Goal: Information Seeking & Learning: Learn about a topic

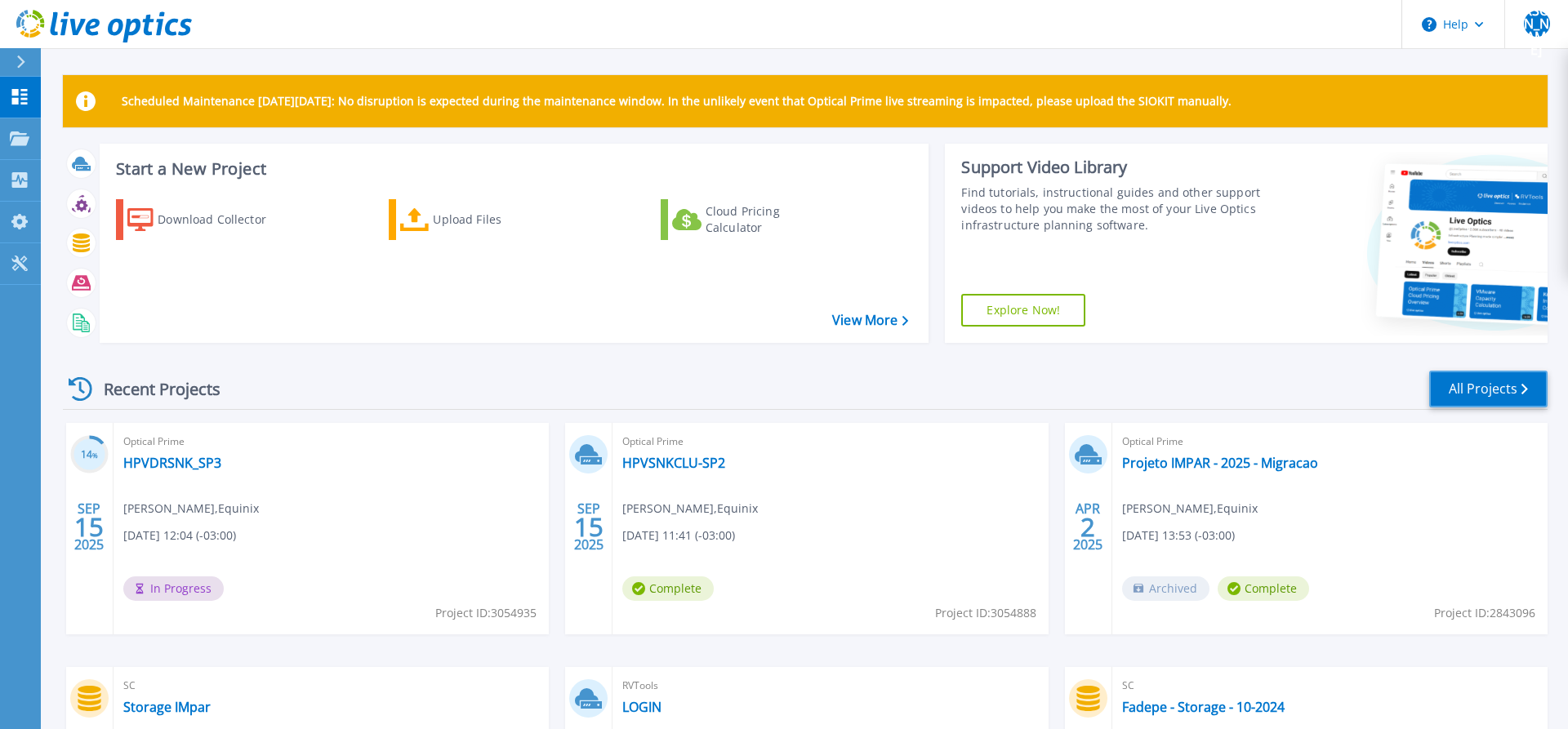
click at [1501, 390] on link "All Projects" at bounding box center [1487, 389] width 118 height 36
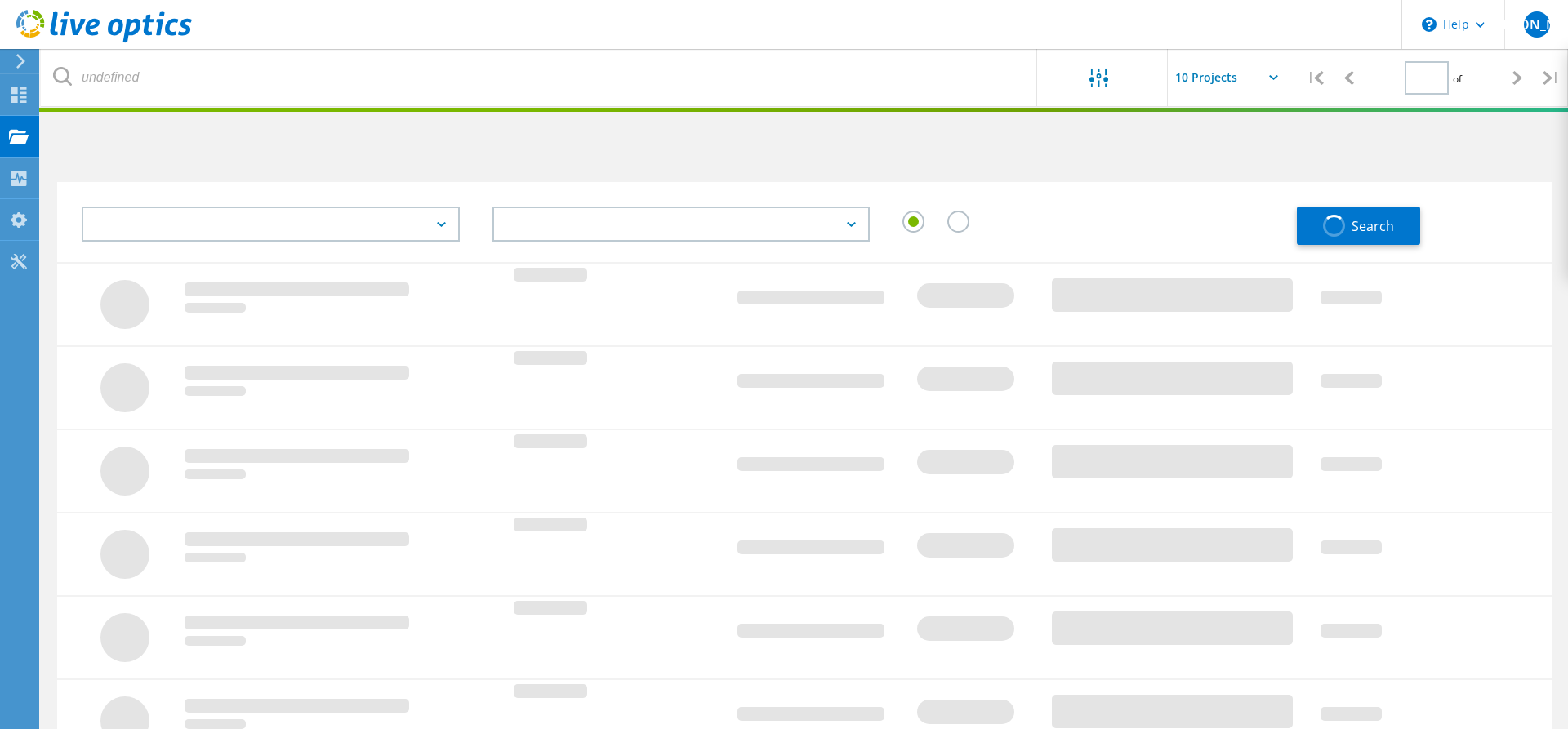
type input "1"
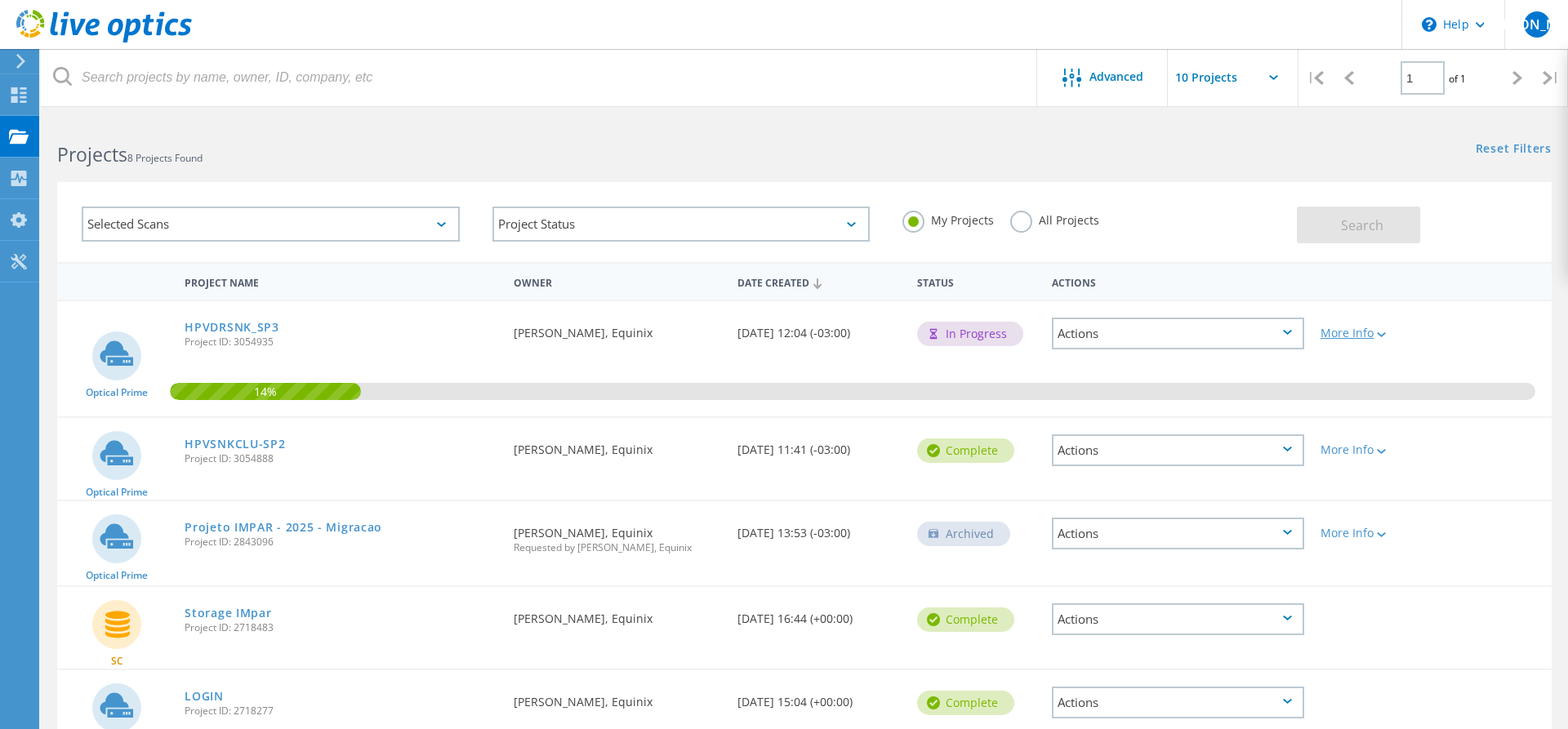
click at [1386, 340] on lo-svg-helper at bounding box center [1379, 333] width 12 height 13
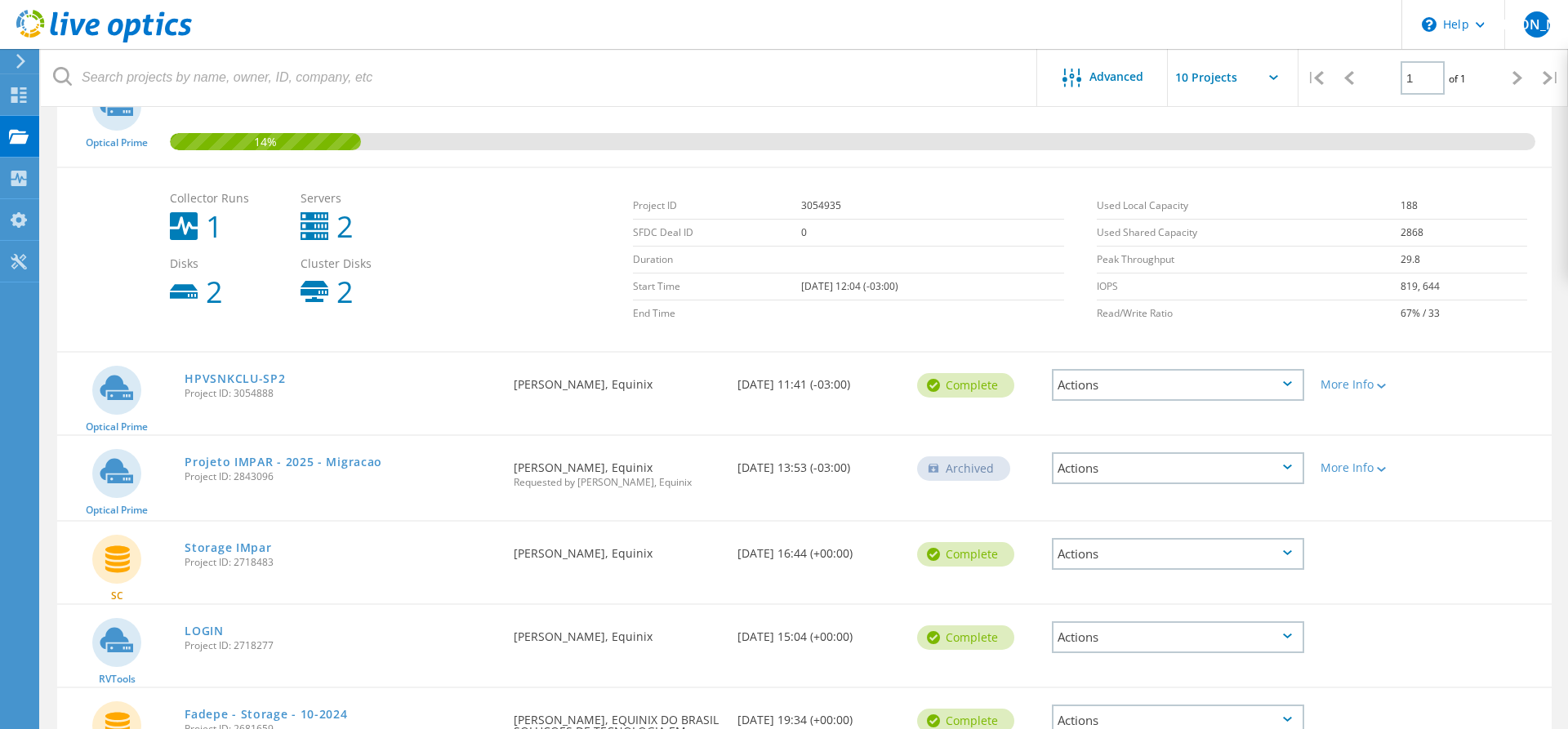
scroll to position [166, 0]
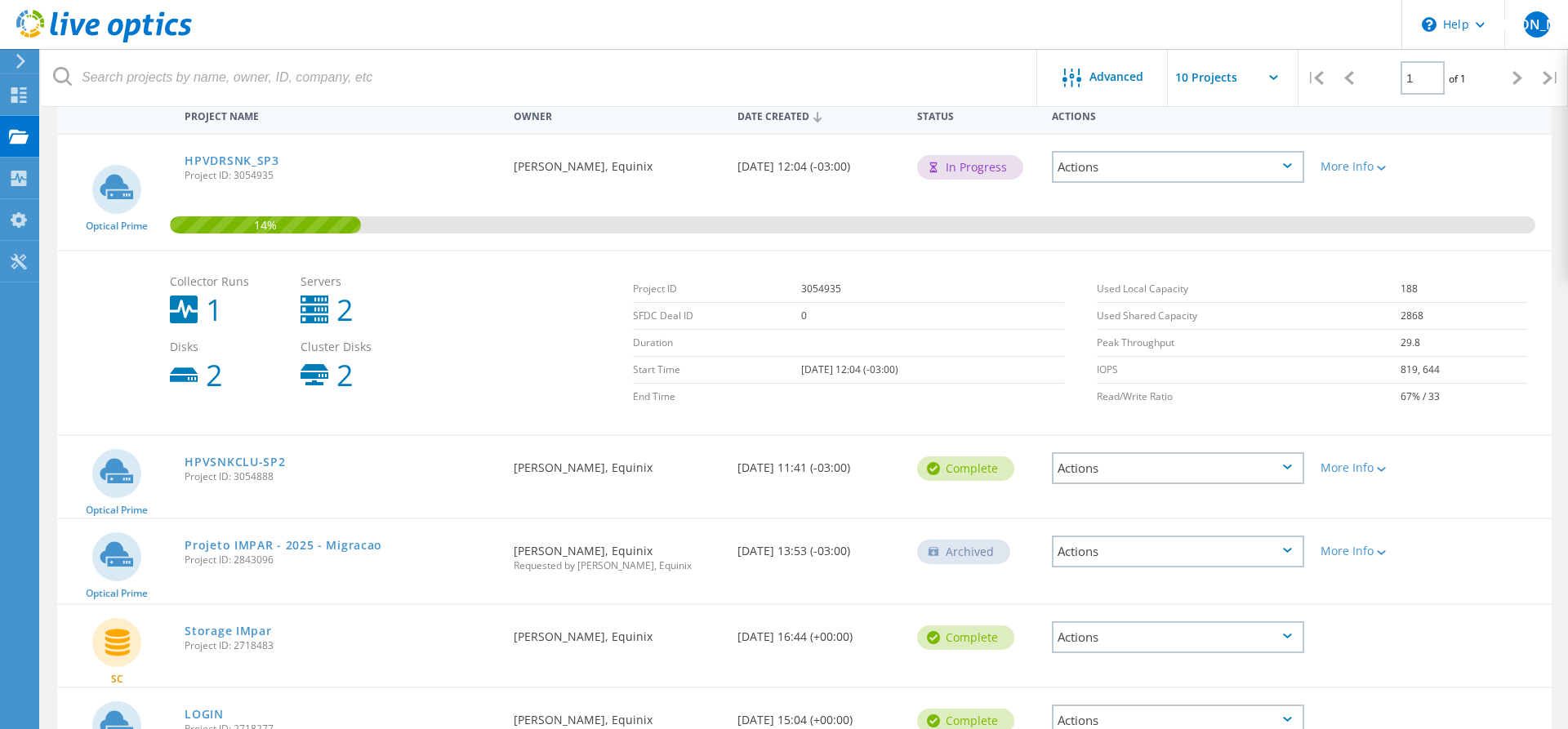
click at [1387, 477] on div "More Info" at bounding box center [1371, 463] width 119 height 54
click at [244, 461] on link "HPVSNKCLU-SP2" at bounding box center [234, 462] width 101 height 12
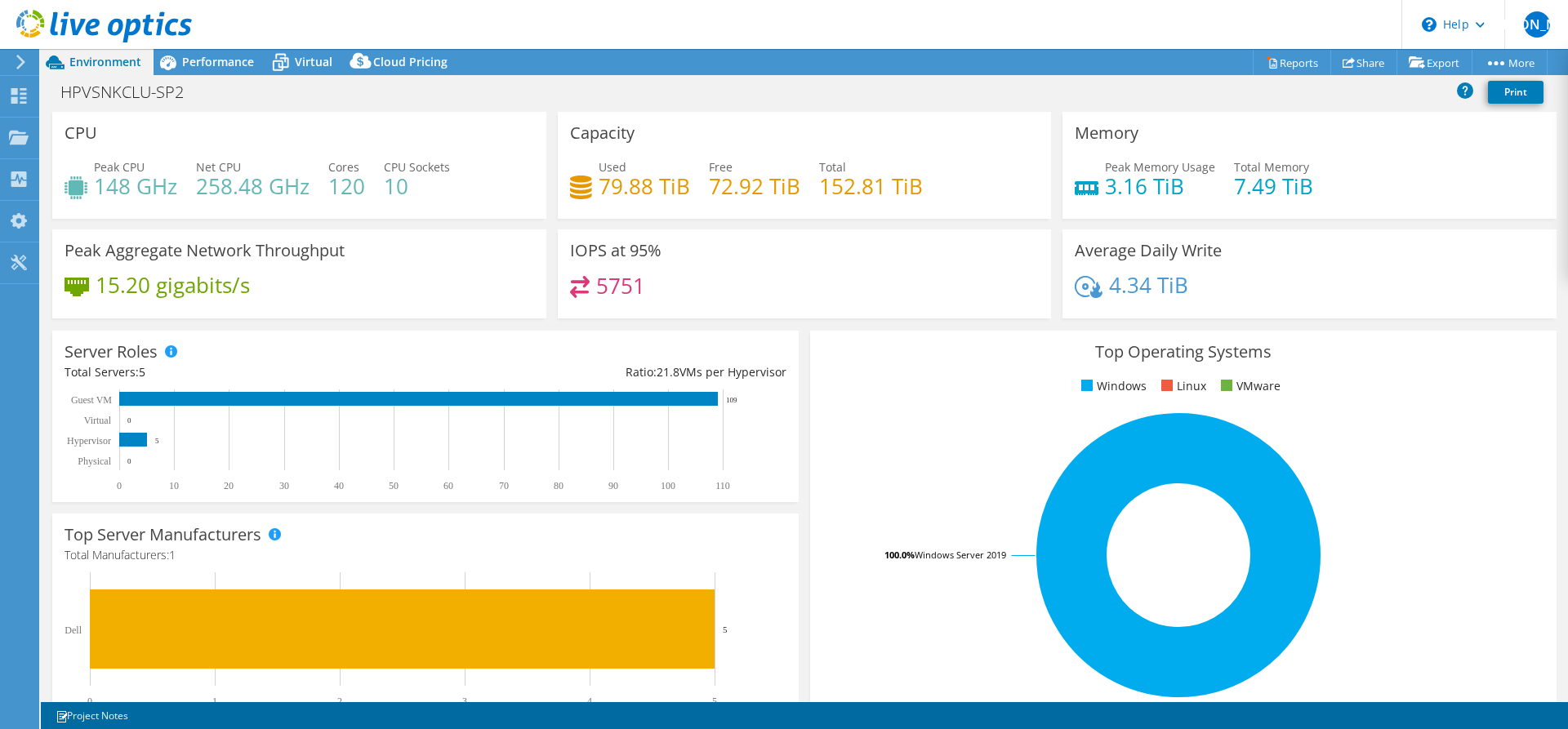
select select "SouthAmerica"
select select "USD"
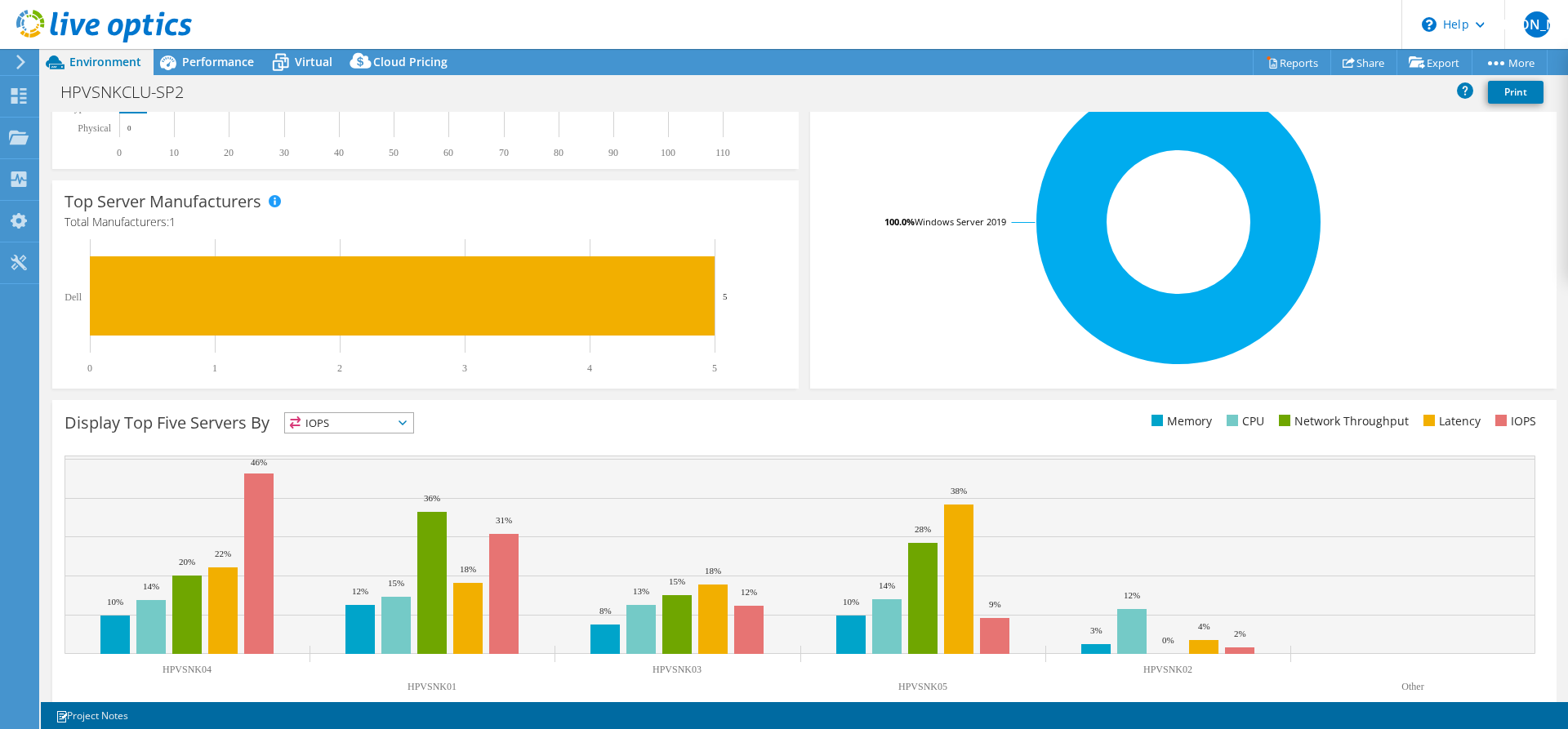
scroll to position [361, 0]
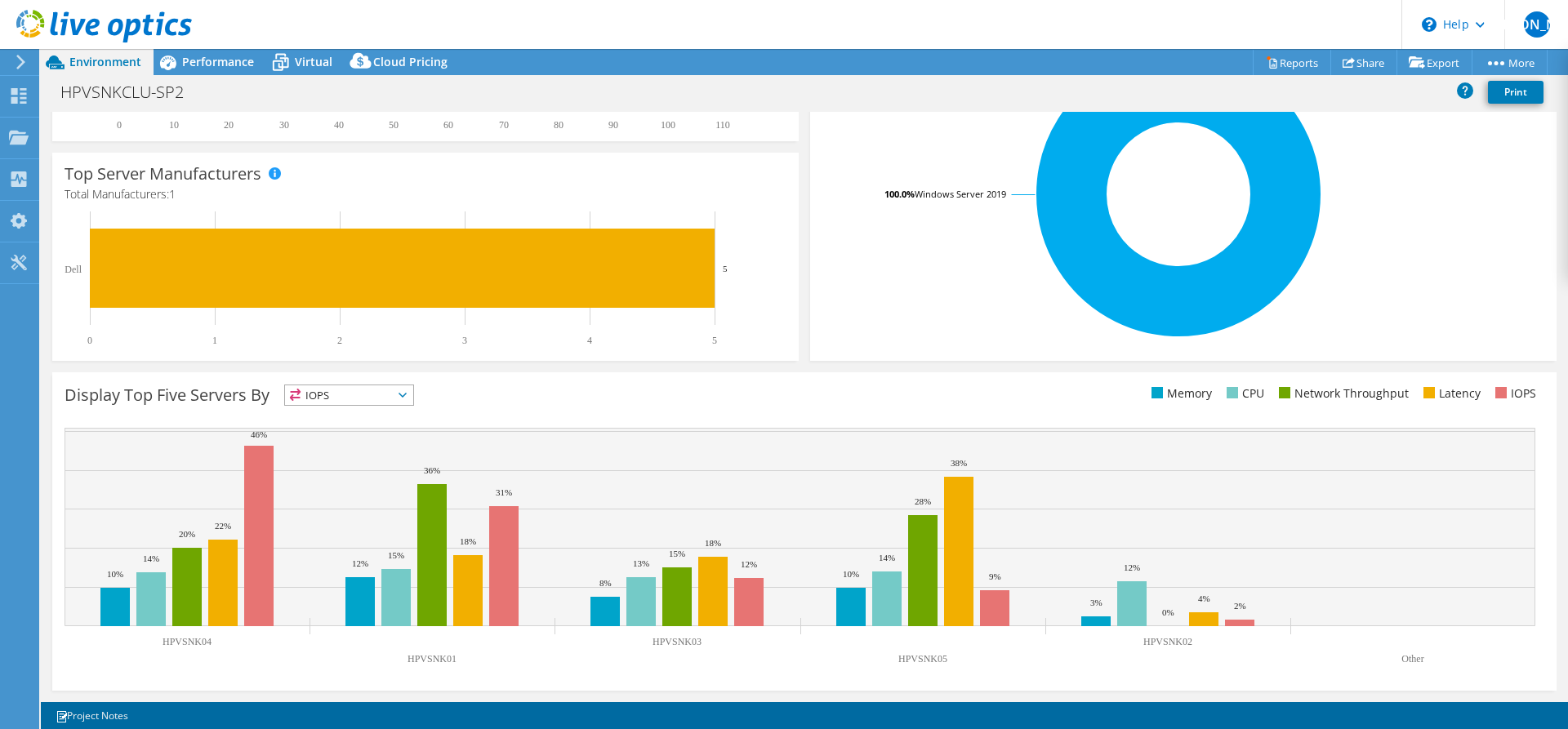
click at [406, 396] on icon at bounding box center [402, 395] width 9 height 5
click at [553, 368] on div "This graph will display once collector runs have completed Display Top Five Ser…" at bounding box center [804, 532] width 1515 height 330
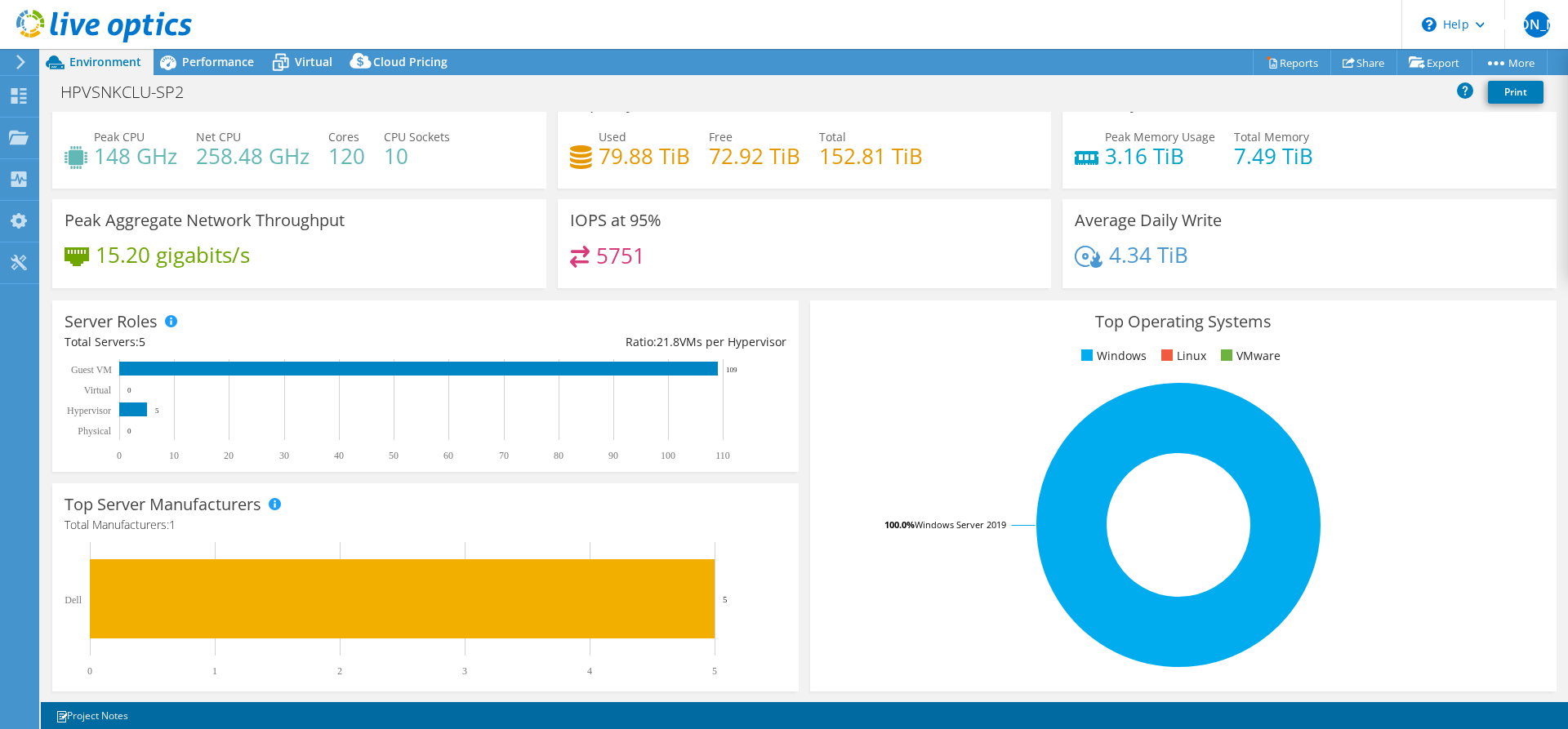
scroll to position [28, 0]
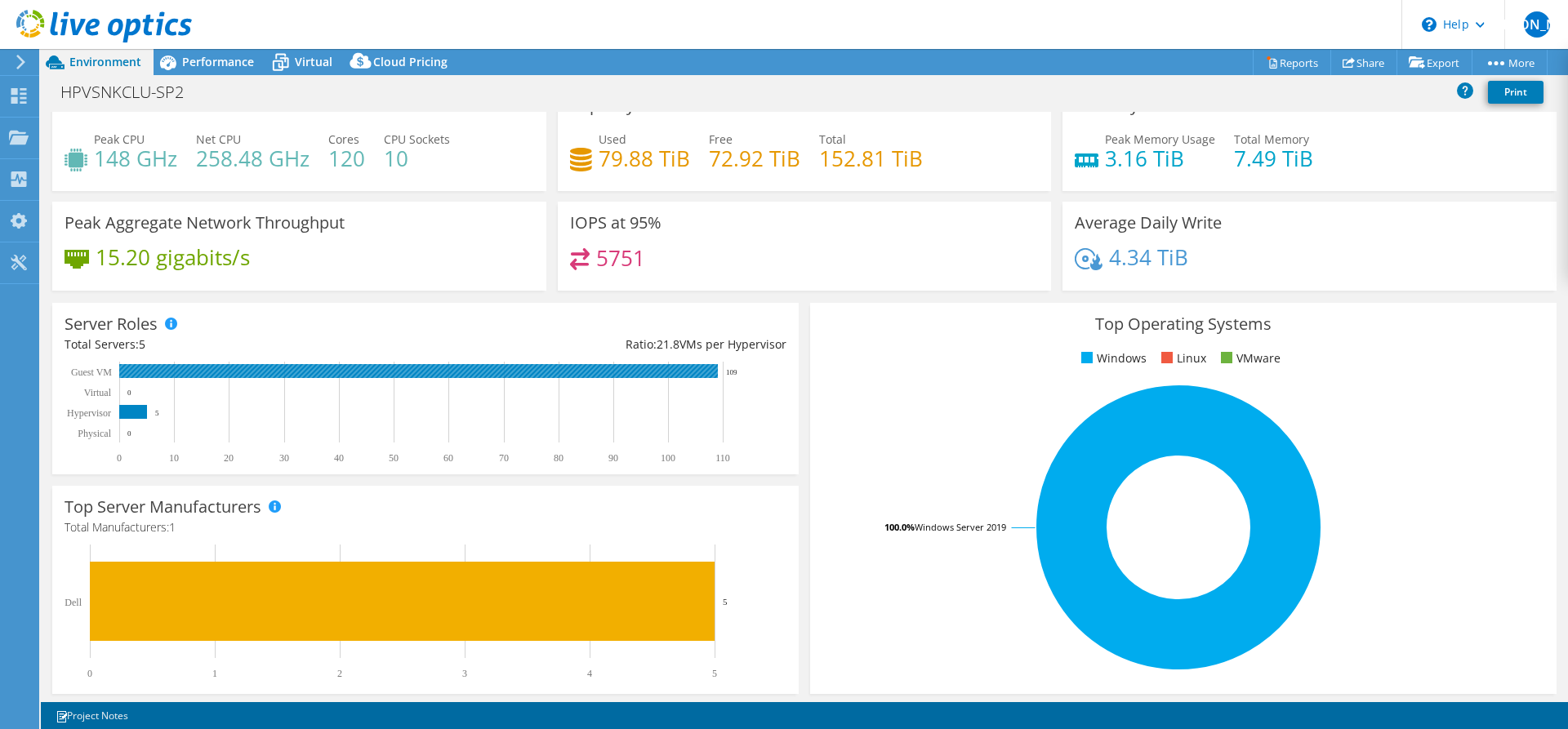
click at [670, 372] on rect at bounding box center [418, 371] width 598 height 13
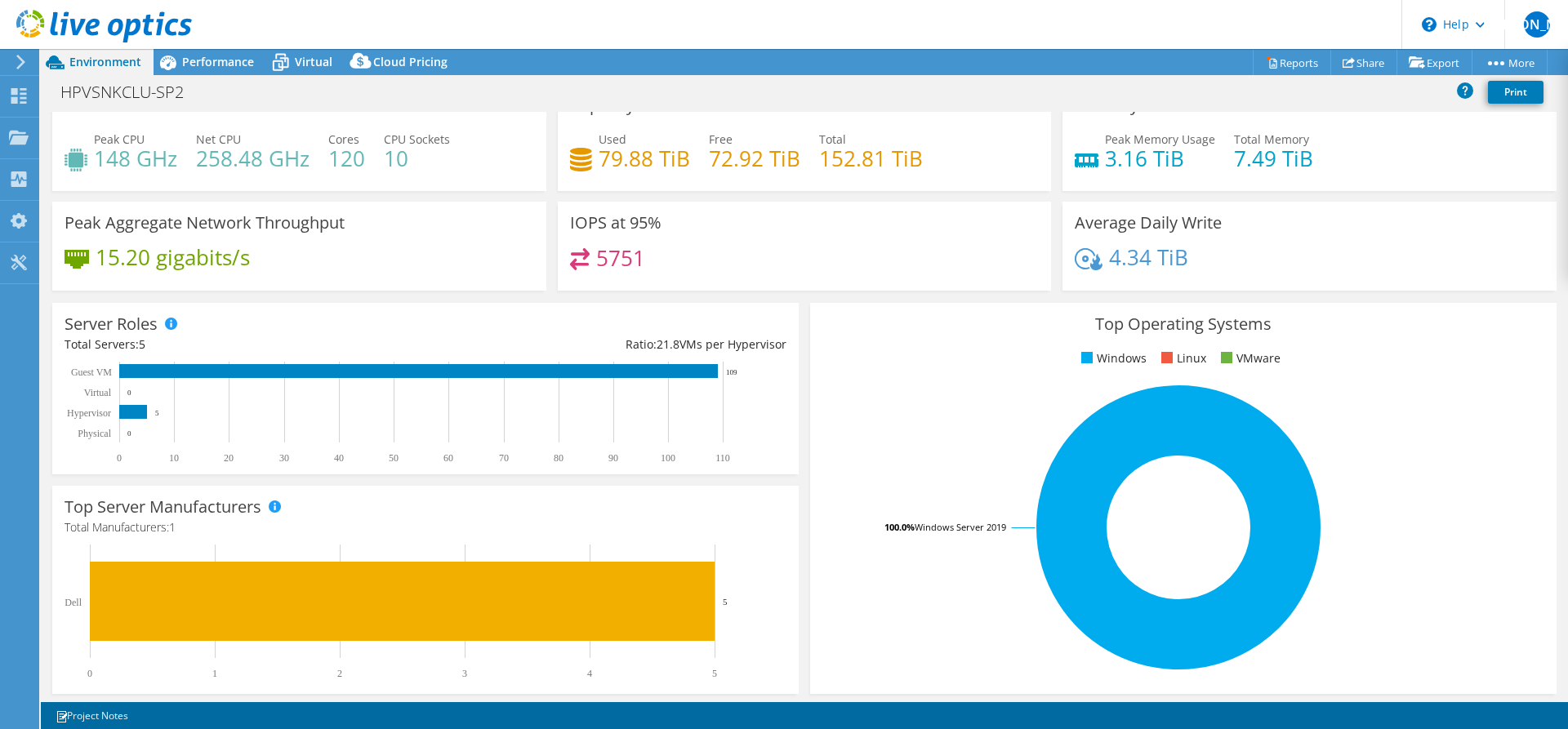
click at [495, 423] on rect at bounding box center [421, 413] width 712 height 102
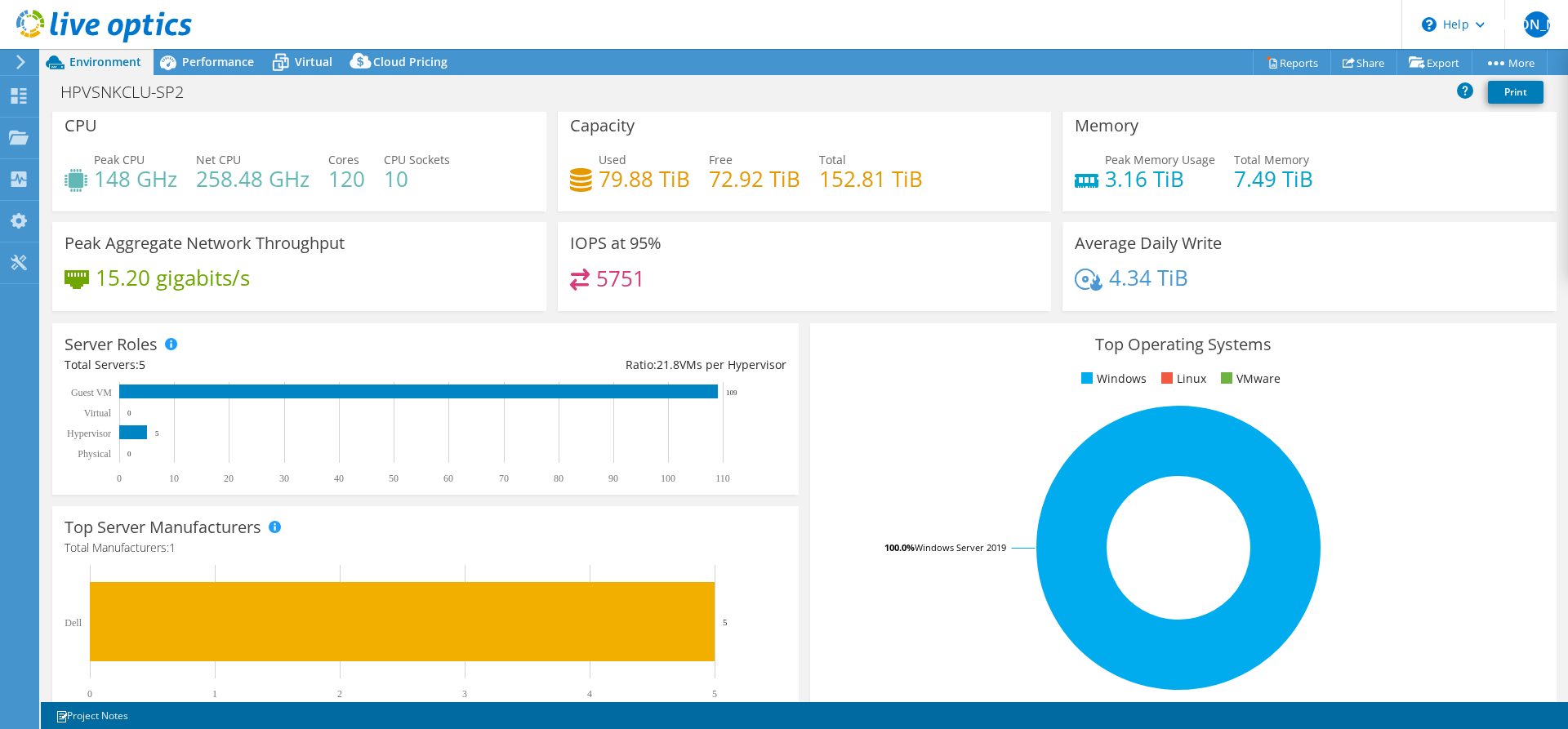
scroll to position [0, 0]
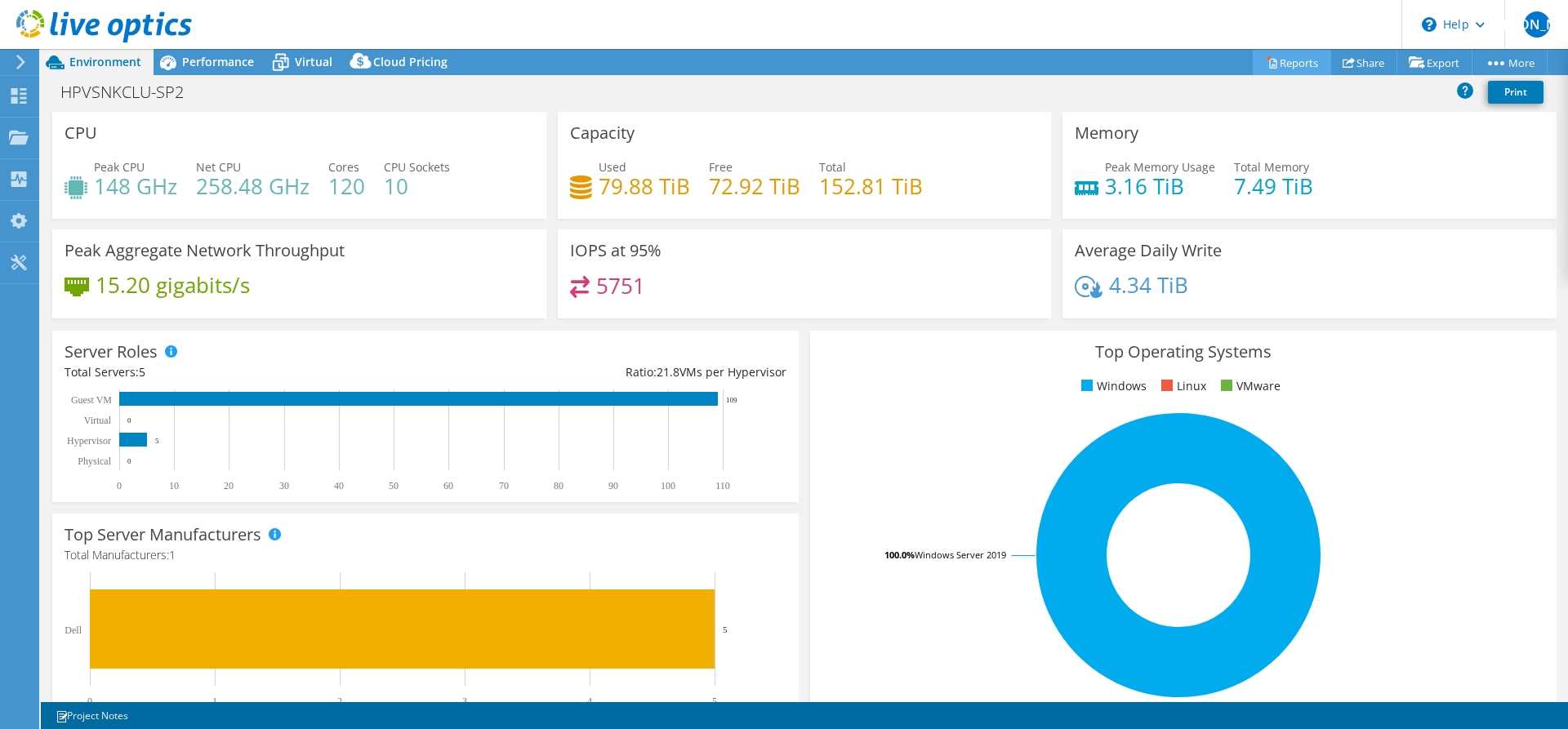
click at [1274, 62] on link "Reports" at bounding box center [1291, 62] width 79 height 25
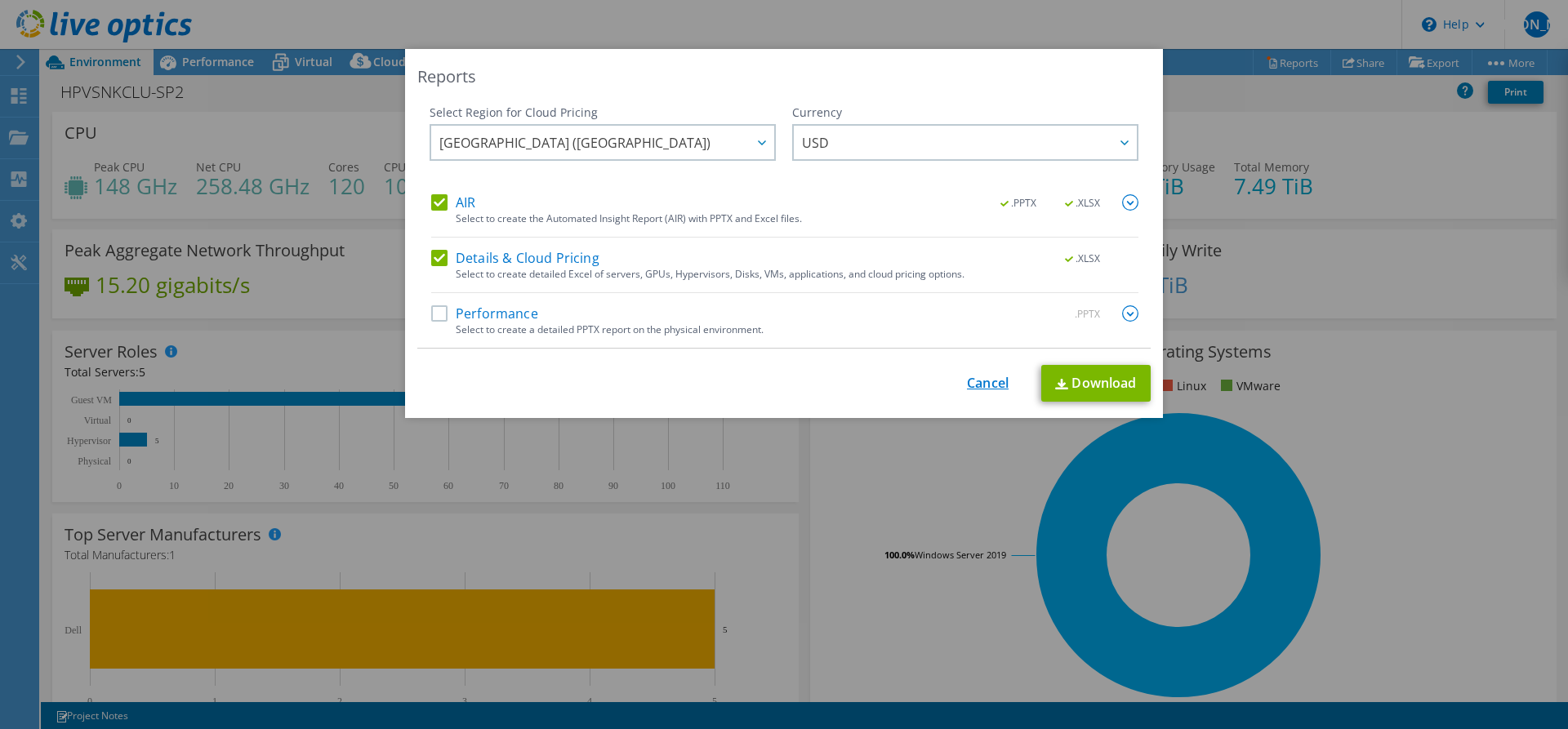
click at [975, 378] on link "Cancel" at bounding box center [987, 383] width 41 height 15
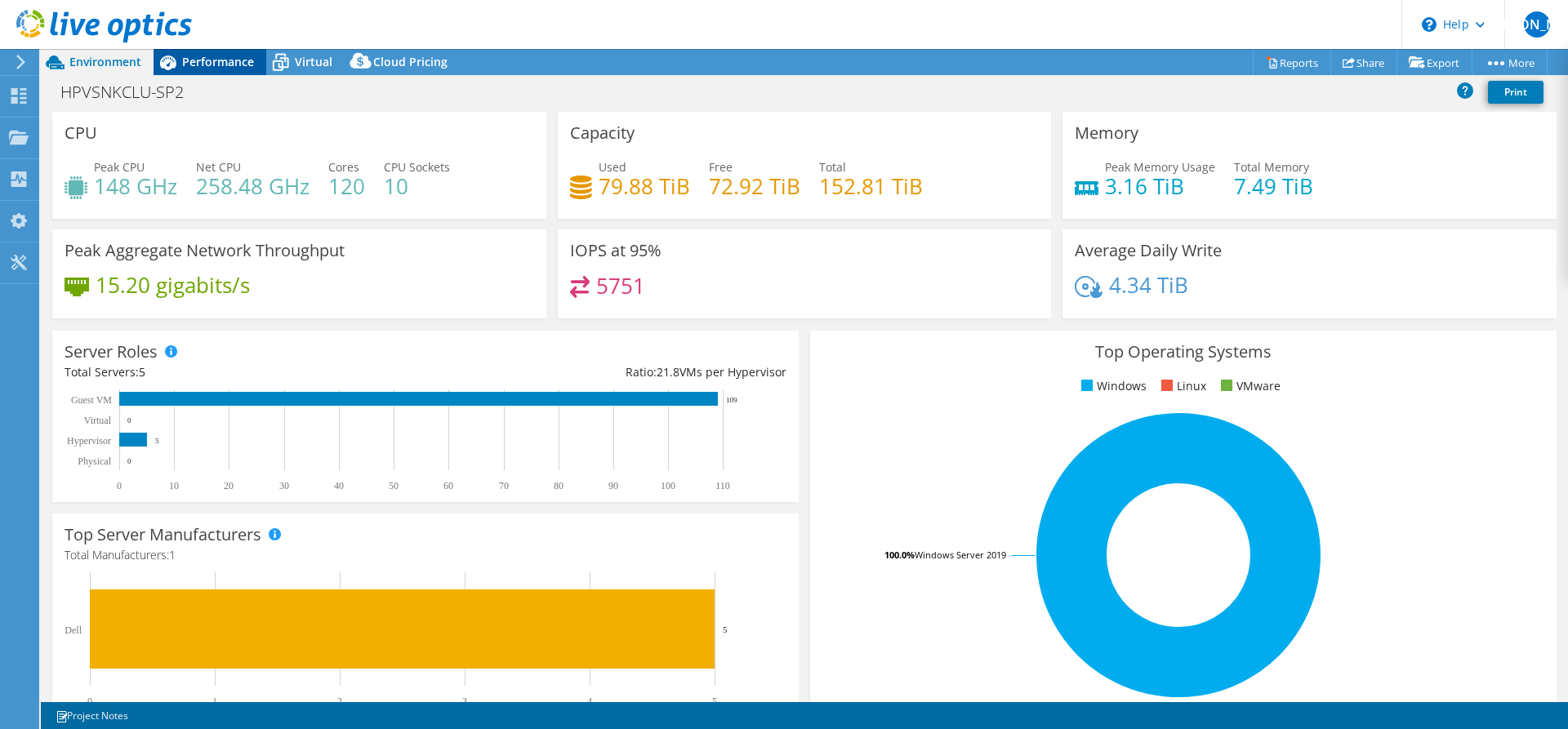
click at [225, 60] on span "Performance" at bounding box center [218, 61] width 72 height 15
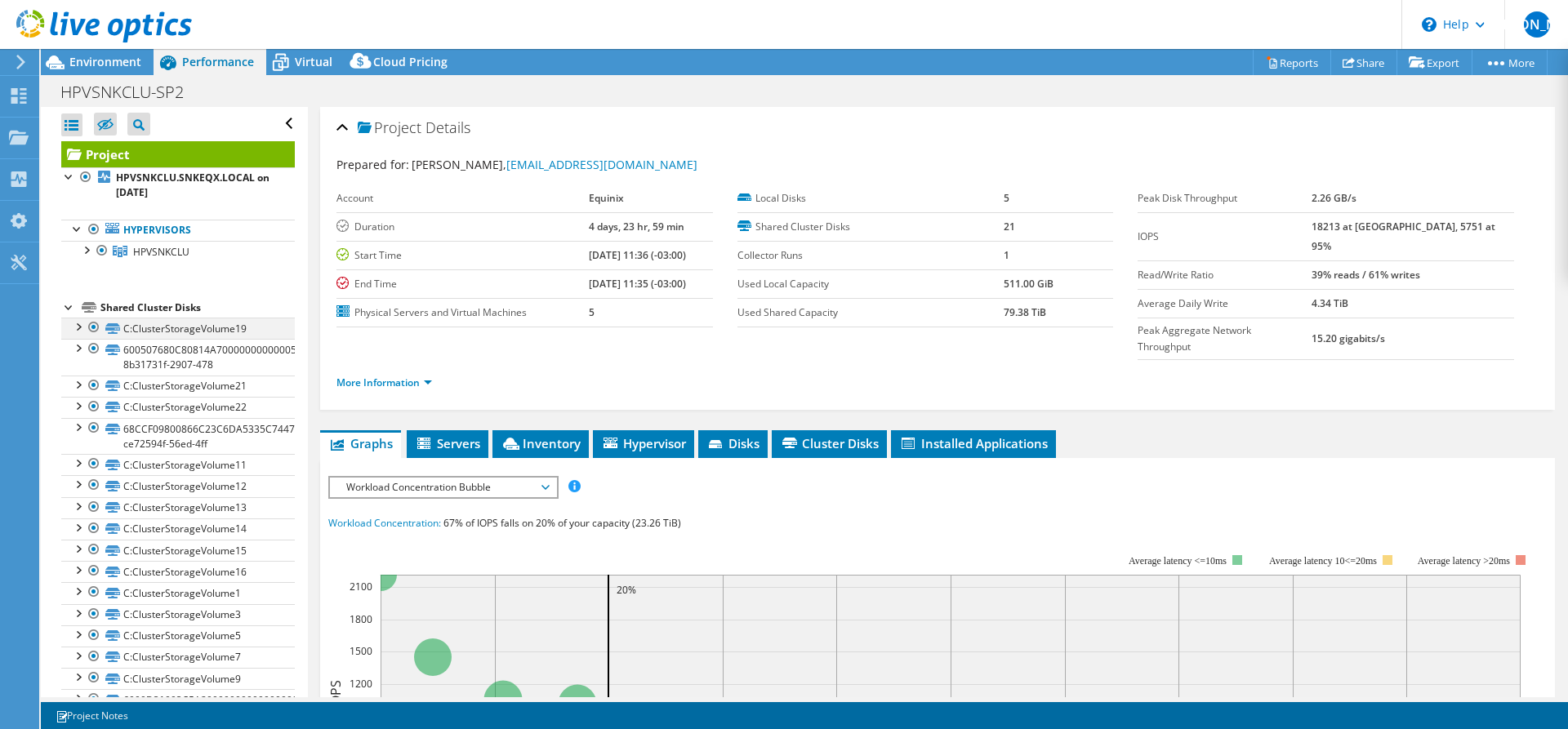
click at [78, 328] on div at bounding box center [77, 326] width 16 height 16
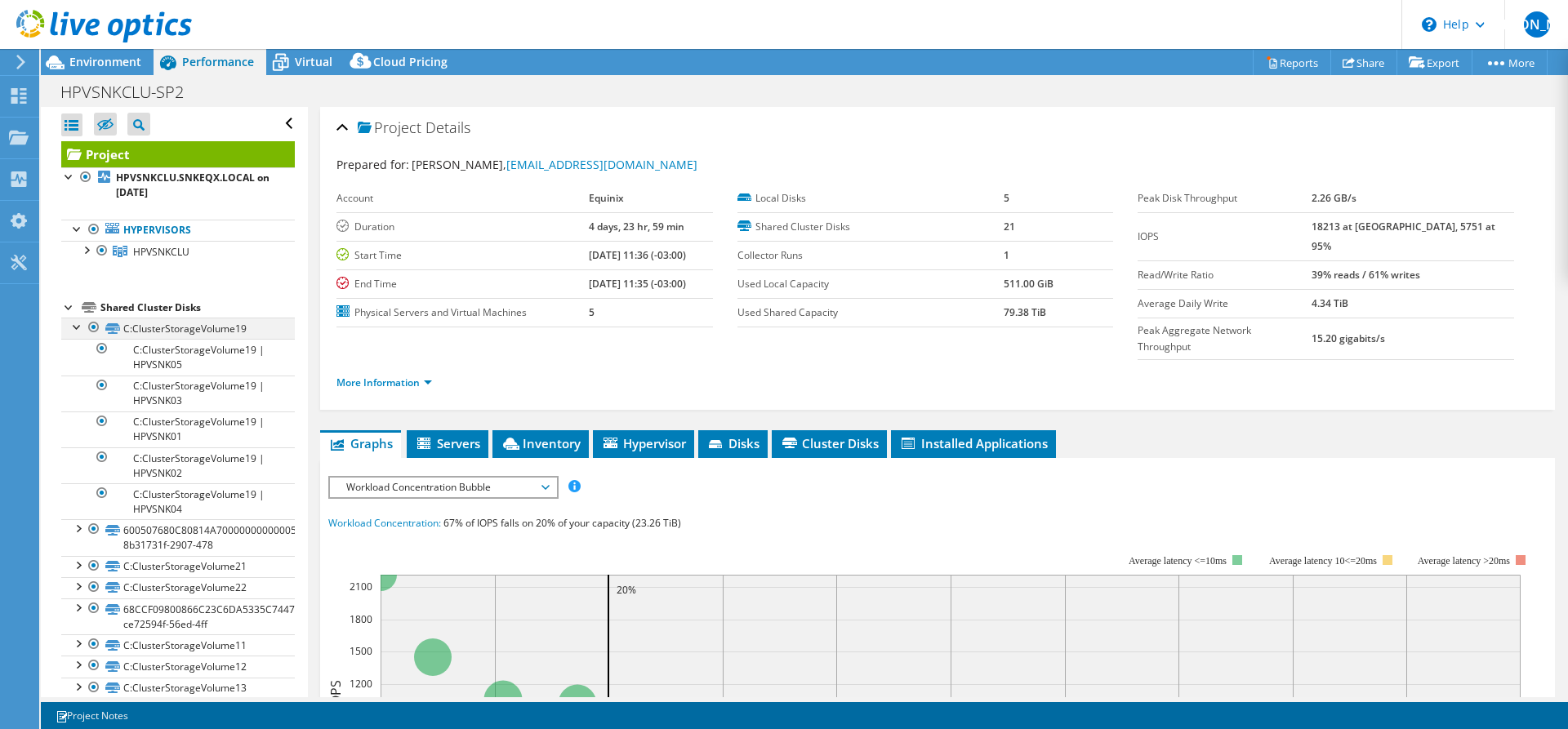
click at [78, 328] on div at bounding box center [77, 326] width 16 height 16
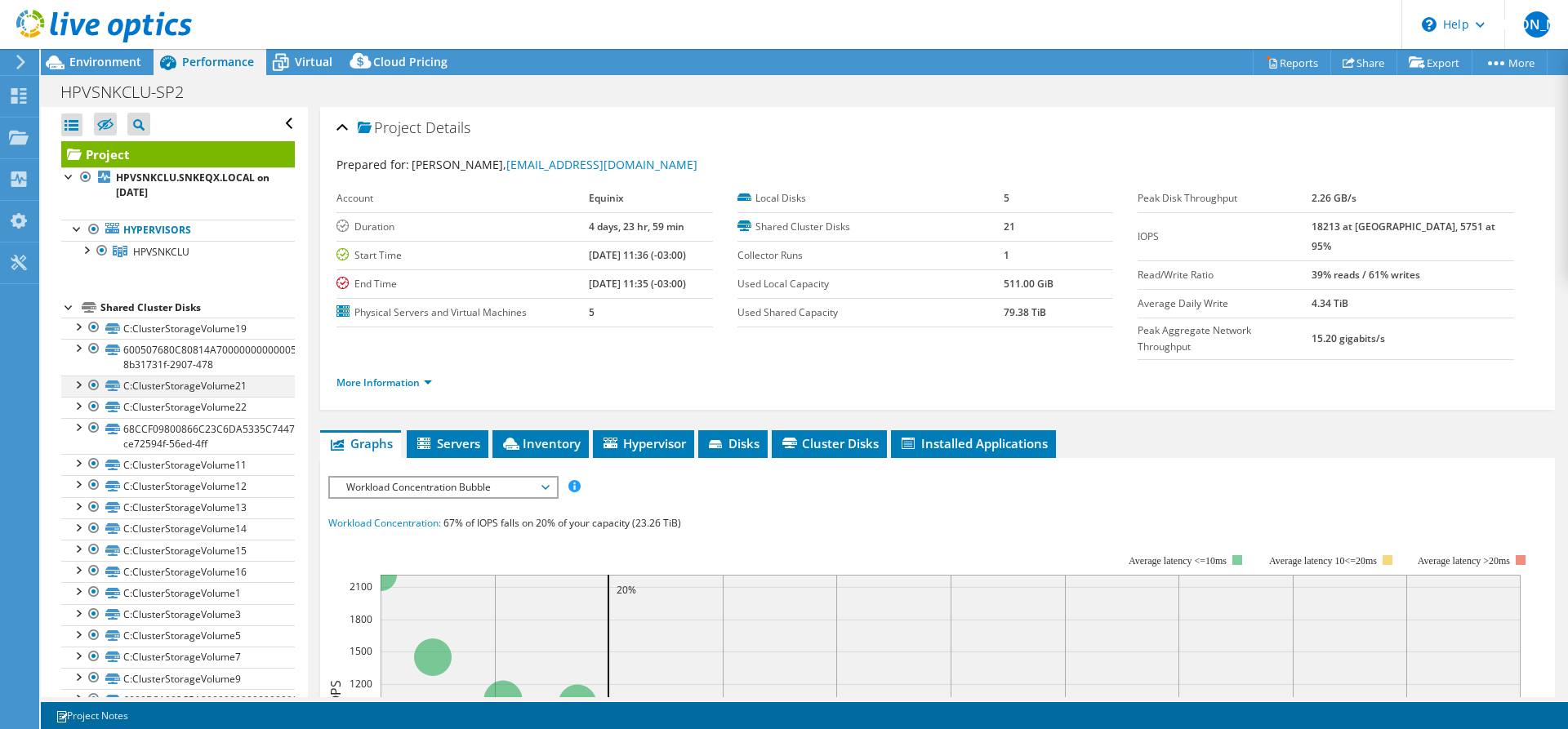
click at [80, 383] on div at bounding box center [77, 383] width 16 height 16
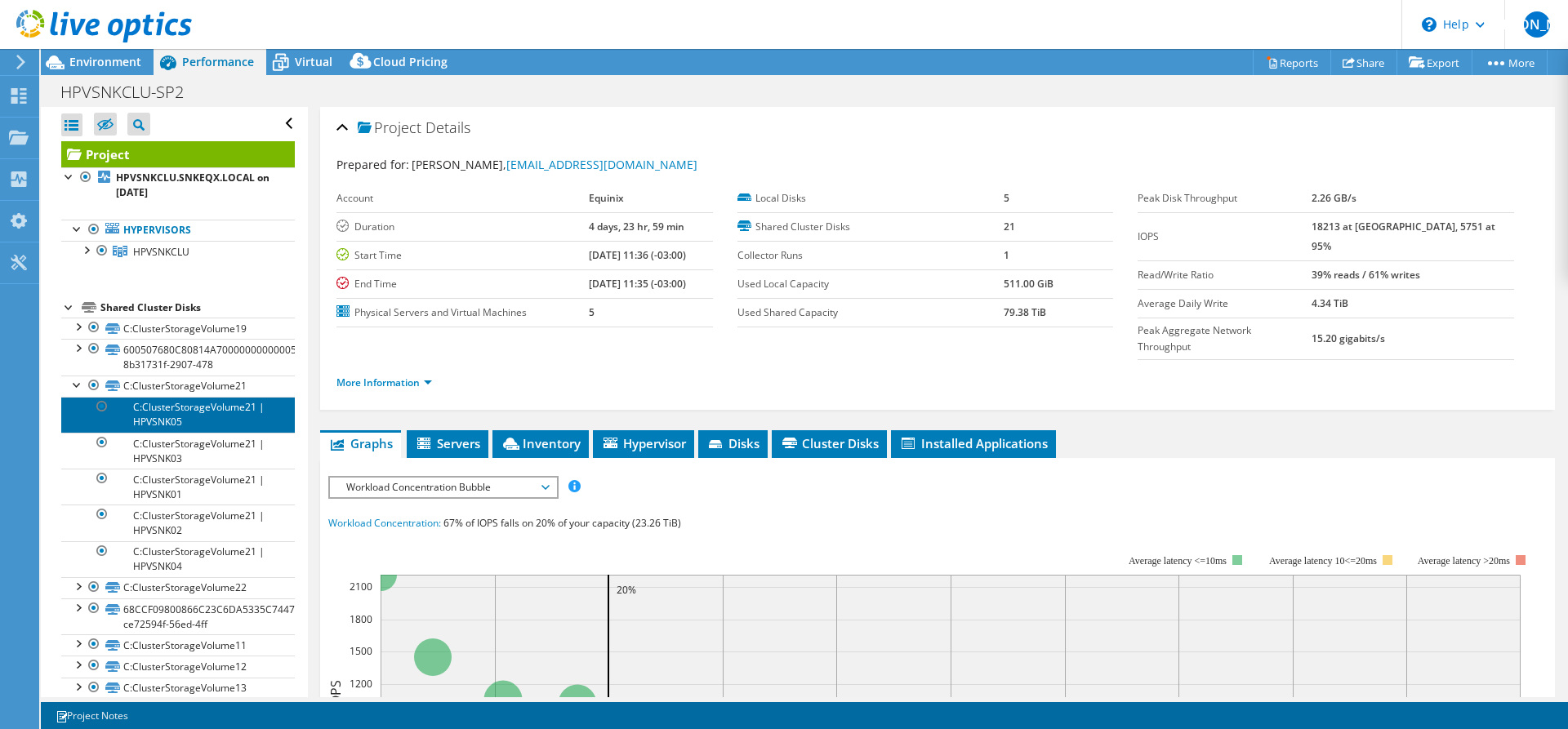
click at [169, 414] on link "C:ClusterStorageVolume21 | HPVSNK05" at bounding box center [178, 414] width 233 height 36
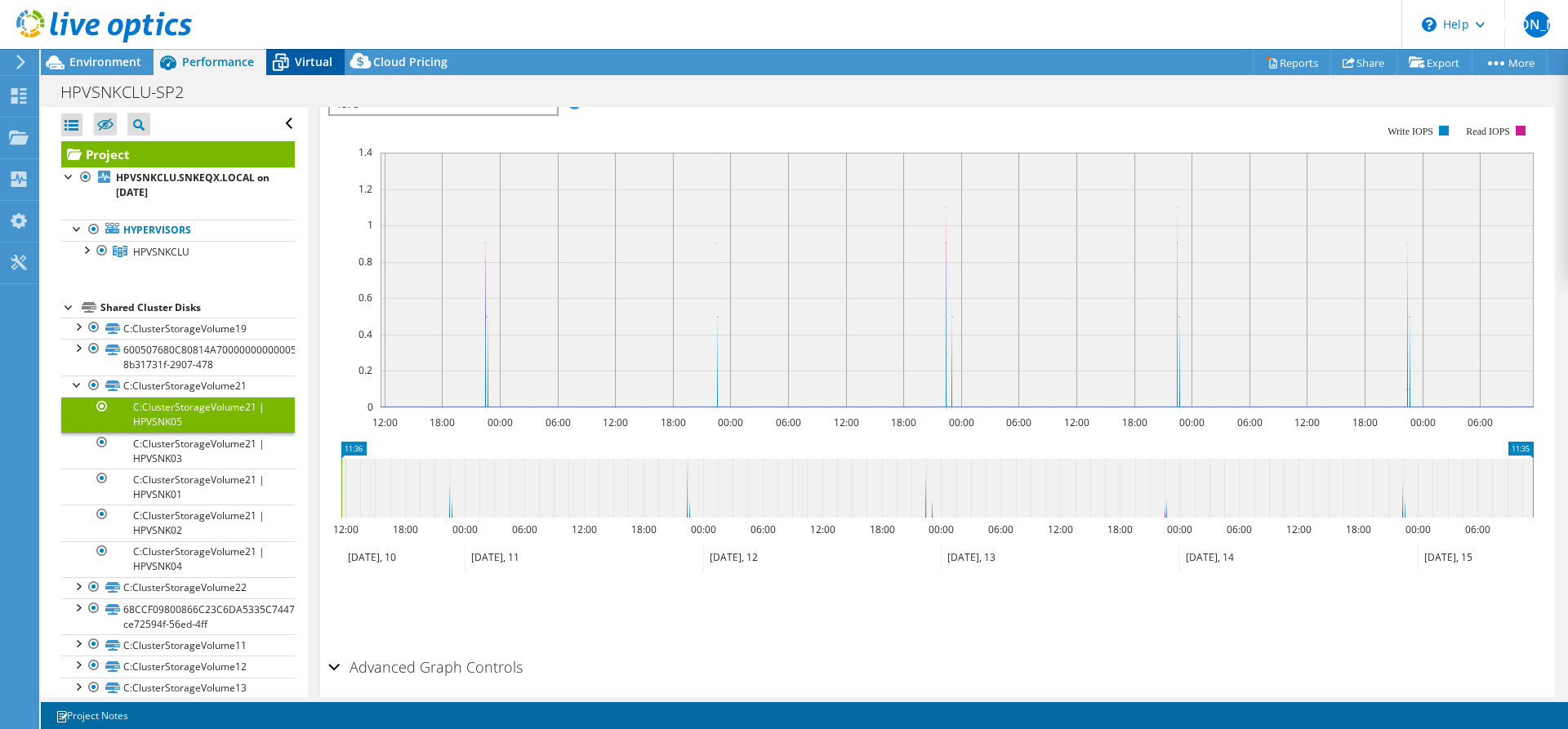
click at [297, 59] on span "Virtual" at bounding box center [313, 61] width 37 height 15
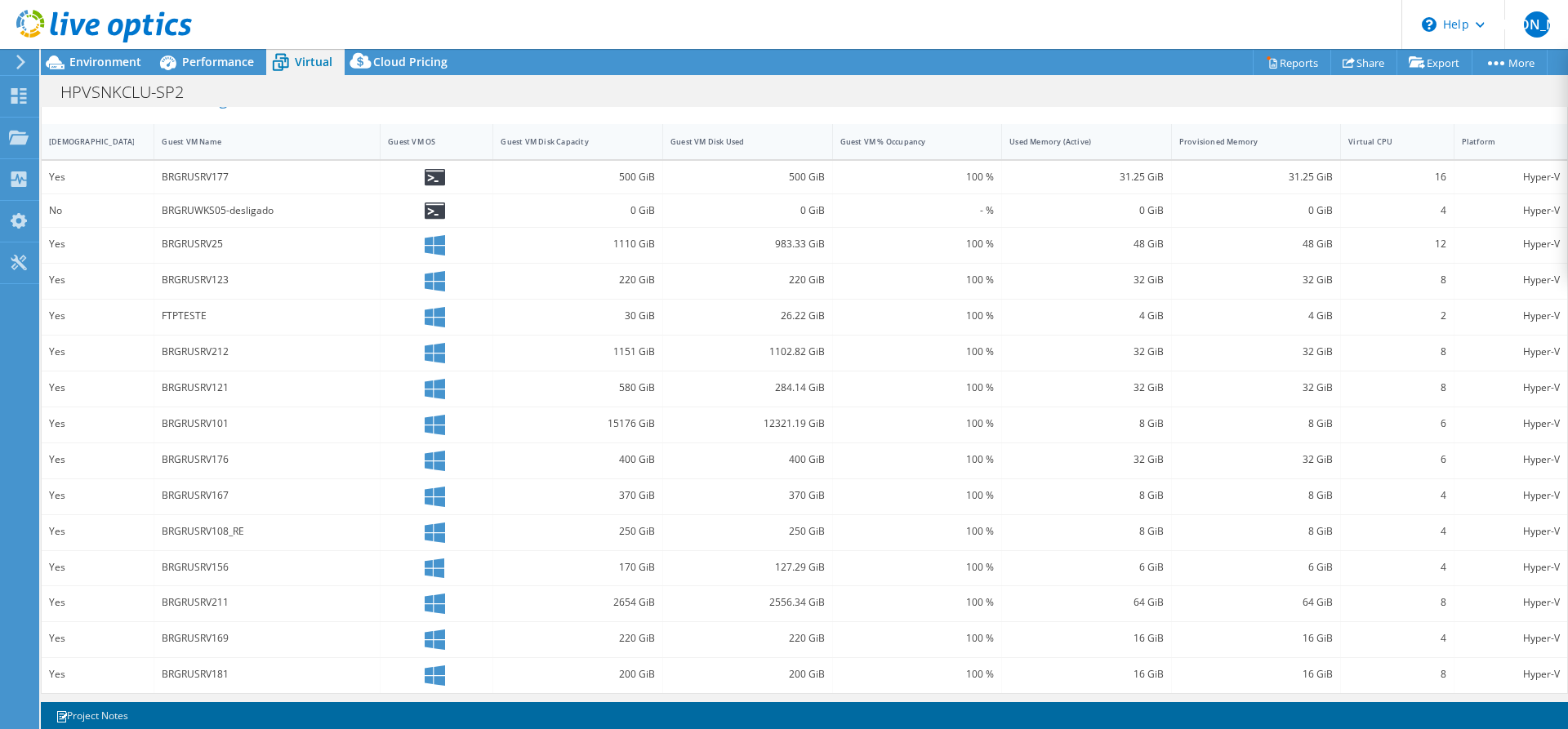
scroll to position [362, 0]
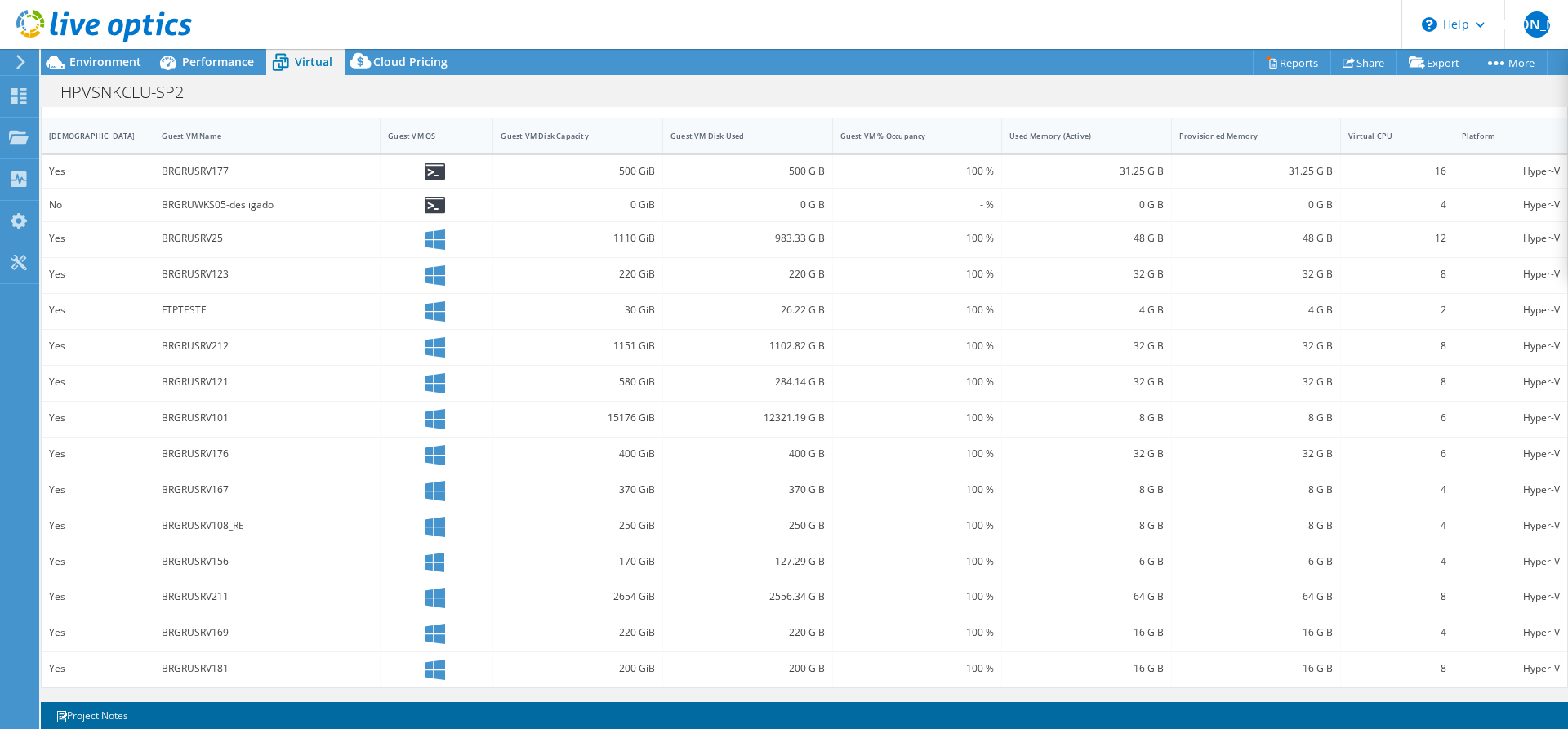
click at [533, 320] on div "30 GiB" at bounding box center [578, 311] width 170 height 36
click at [522, 352] on div "1151 GiB" at bounding box center [577, 346] width 155 height 18
click at [438, 342] on icon at bounding box center [434, 347] width 20 height 20
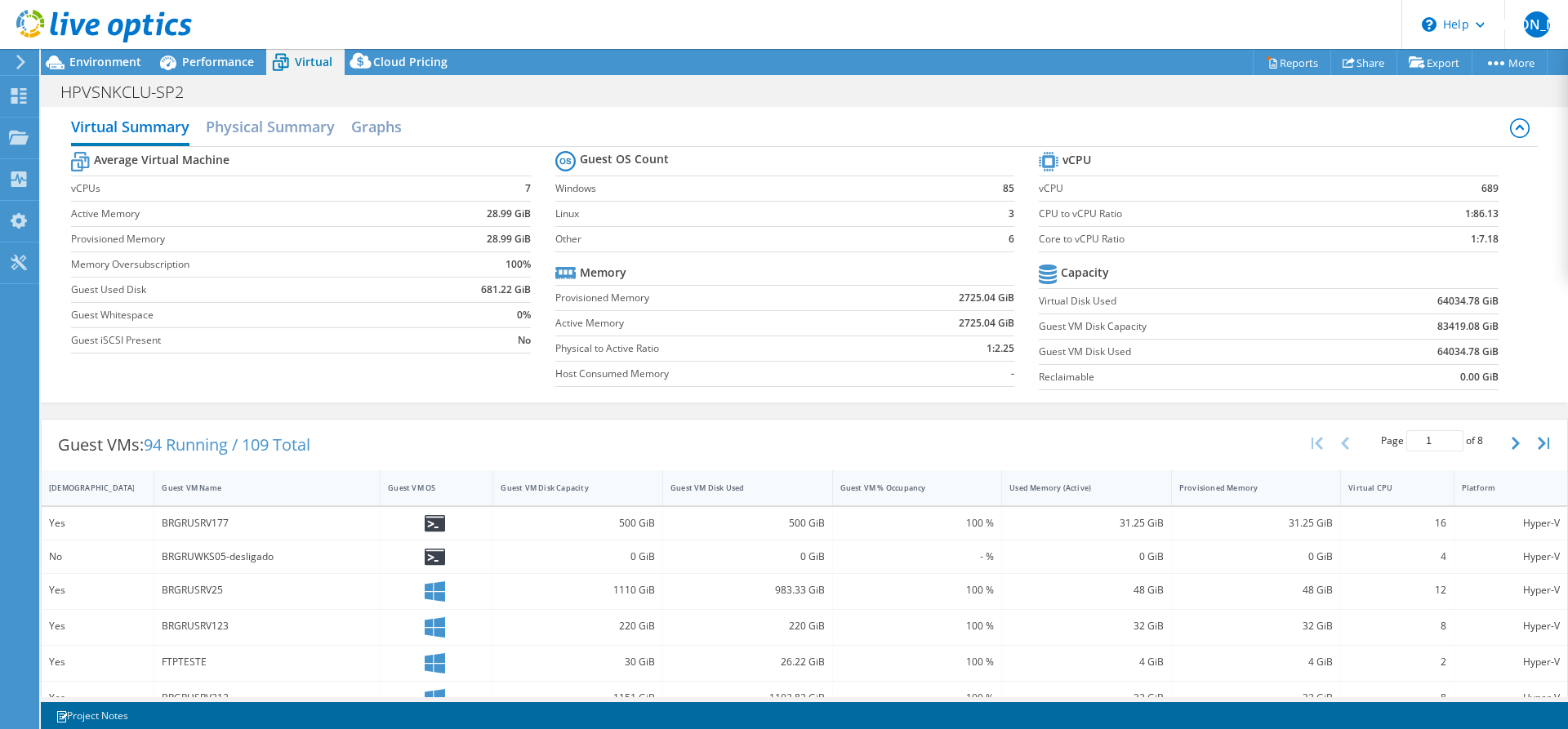
scroll to position [0, 0]
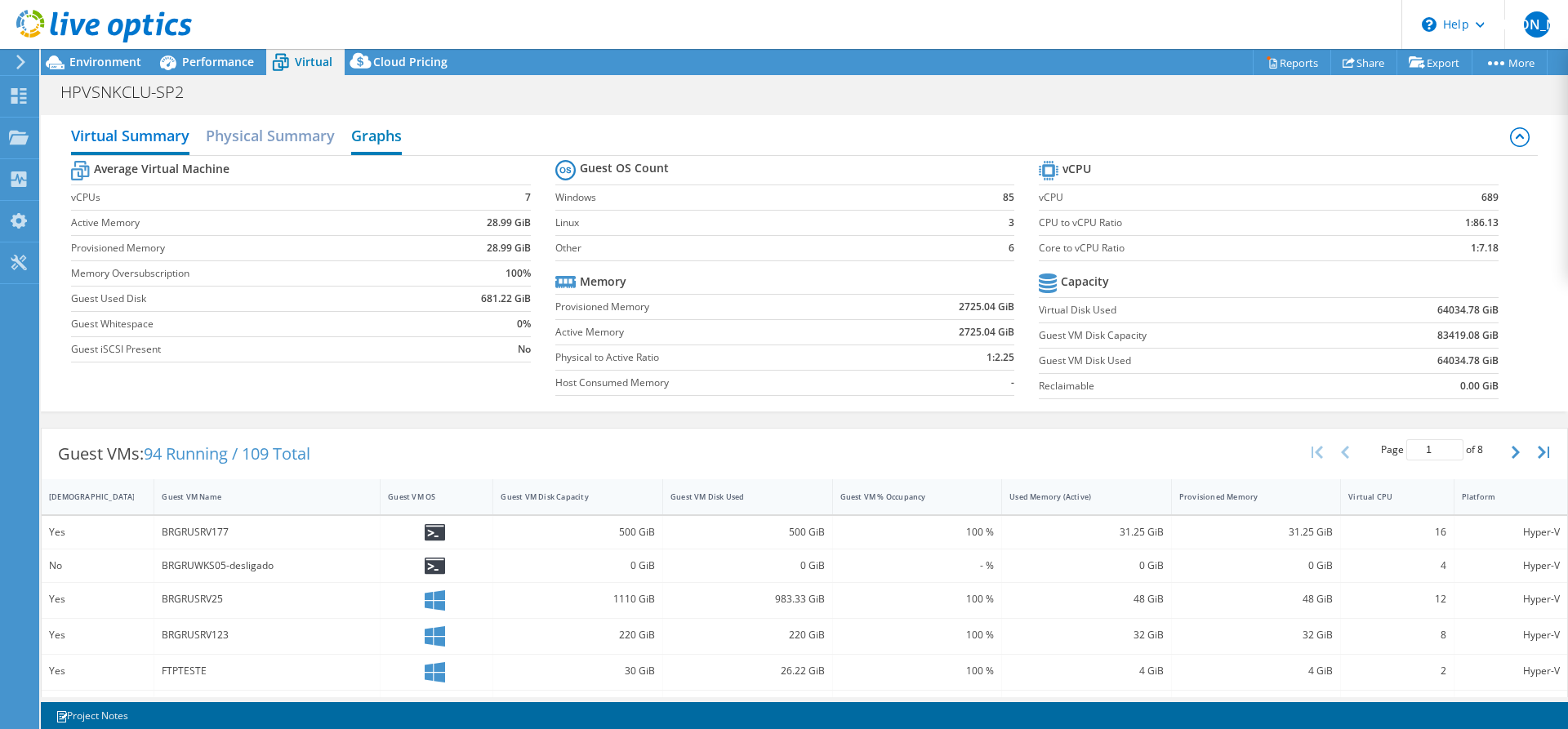
click at [384, 132] on h2 "Graphs" at bounding box center [376, 136] width 51 height 36
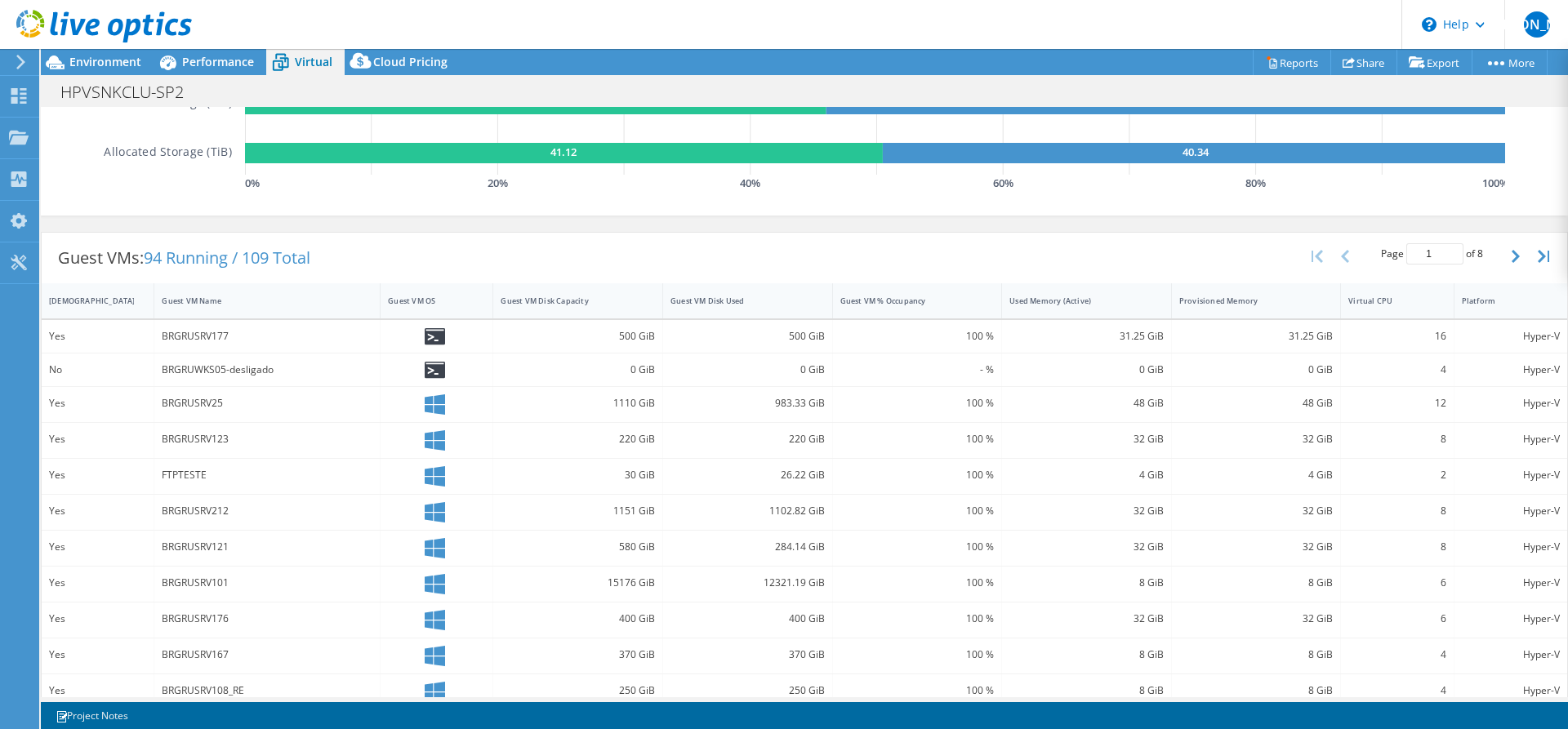
scroll to position [322, 0]
click at [416, 296] on div "Guest VM OS" at bounding box center [426, 302] width 92 height 25
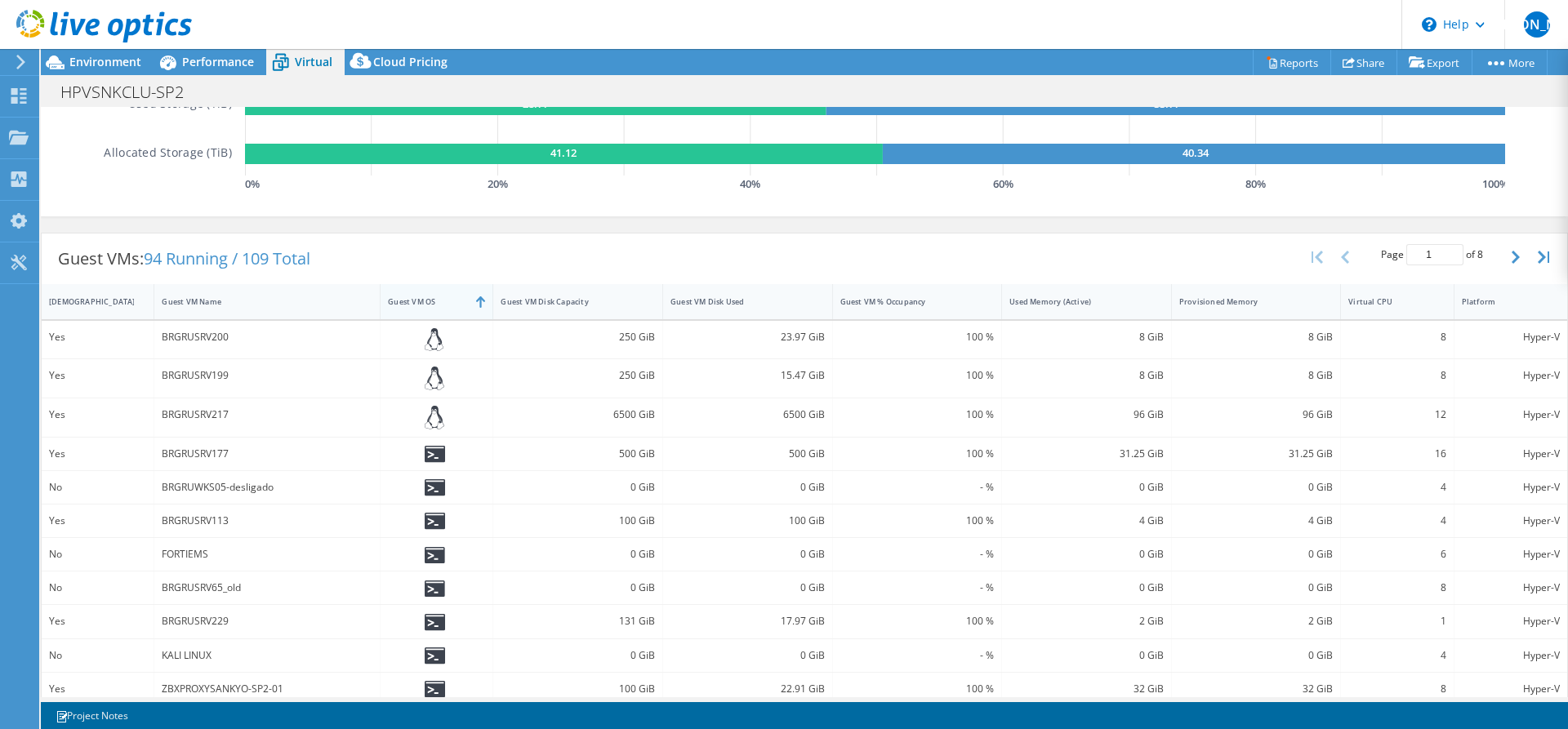
click at [415, 296] on div "Guest VM OS" at bounding box center [426, 302] width 92 height 25
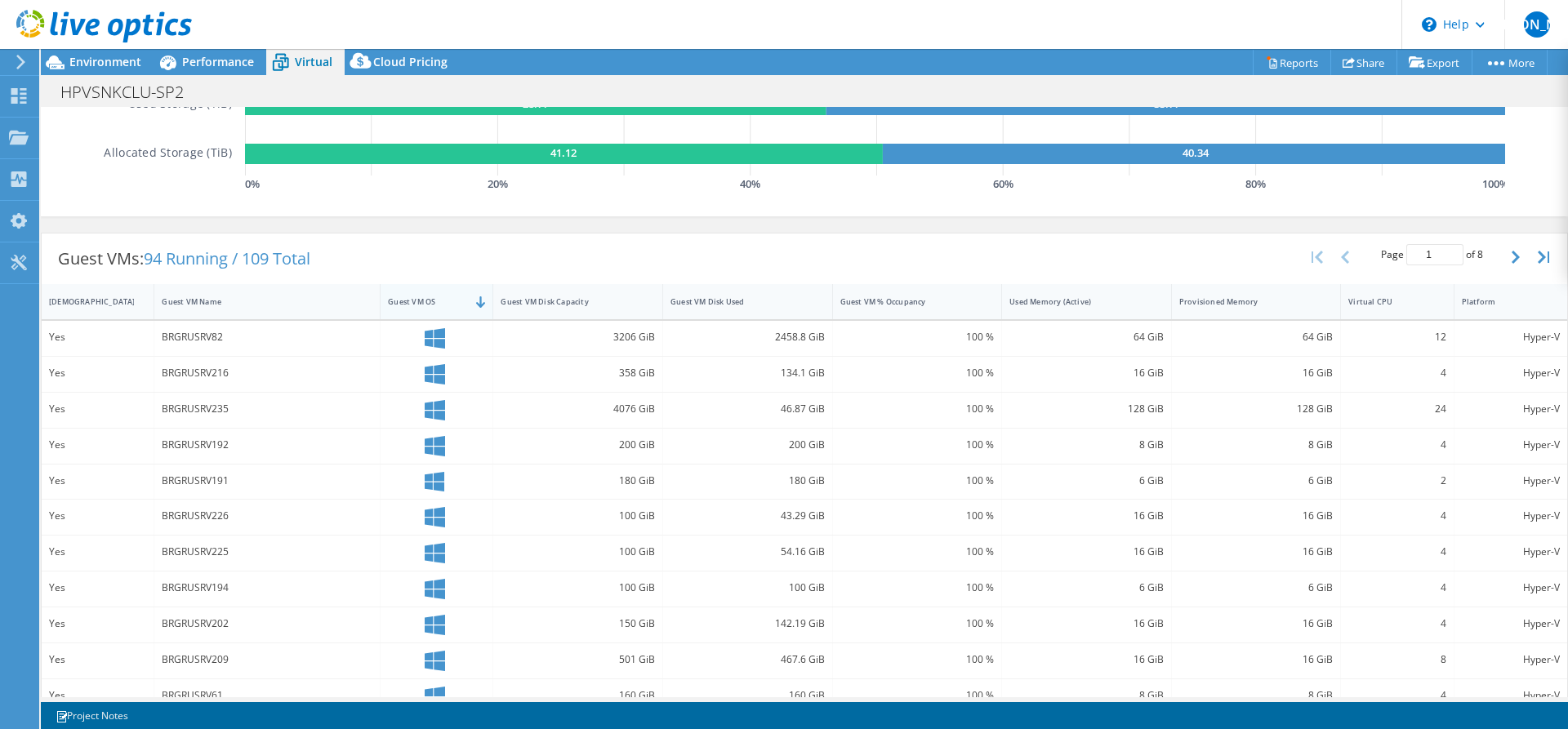
scroll to position [492, 0]
